Goal: Find contact information: Find contact information

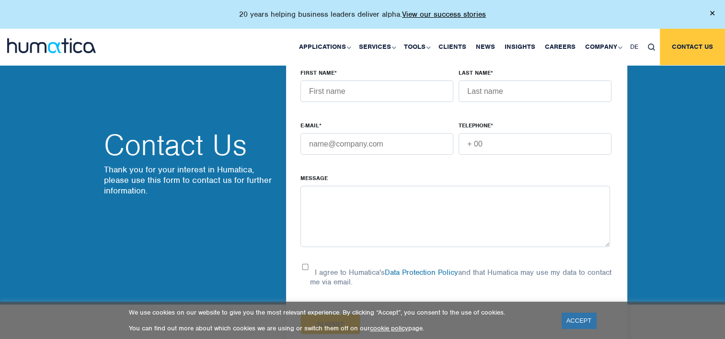
click at [701, 51] on link "Contact us" at bounding box center [692, 47] width 65 height 36
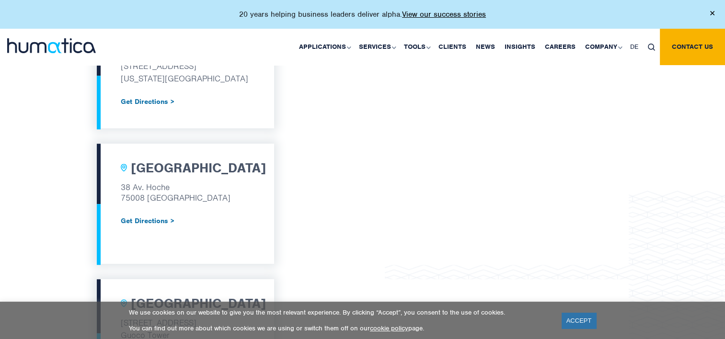
scroll to position [575, 0]
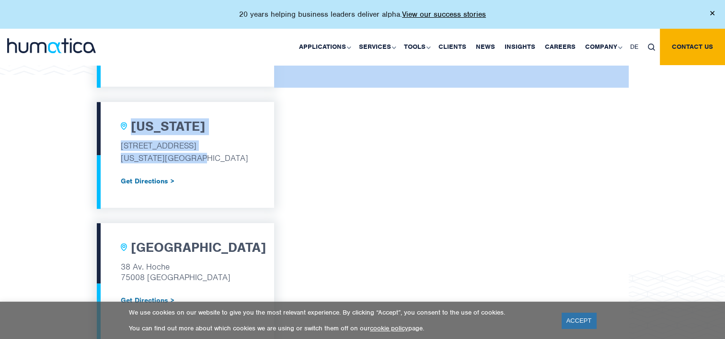
drag, startPoint x: 215, startPoint y: 158, endPoint x: 88, endPoint y: 138, distance: 128.6
click at [88, 138] on div "[GEOGRAPHIC_DATA] [STREET_ADDRESS] Tel: [PHONE_NUMBER] Get Directions > [GEOGRA…" at bounding box center [362, 180] width 725 height 852
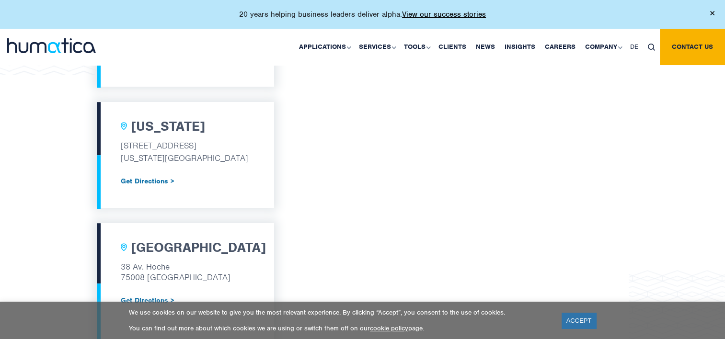
click at [707, 118] on div "[GEOGRAPHIC_DATA] [STREET_ADDRESS] Tel: [PHONE_NUMBER] Get Directions > [GEOGRA…" at bounding box center [362, 180] width 725 height 852
